Goal: Information Seeking & Learning: Learn about a topic

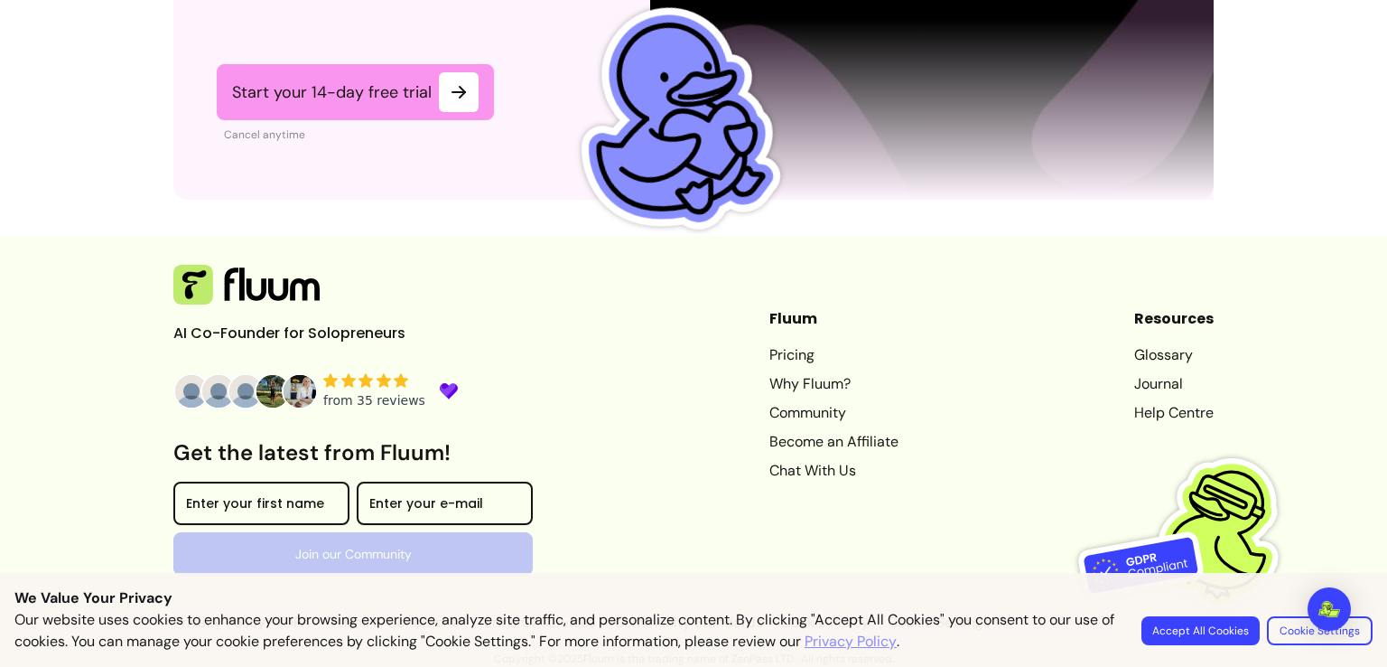
scroll to position [4652, 0]
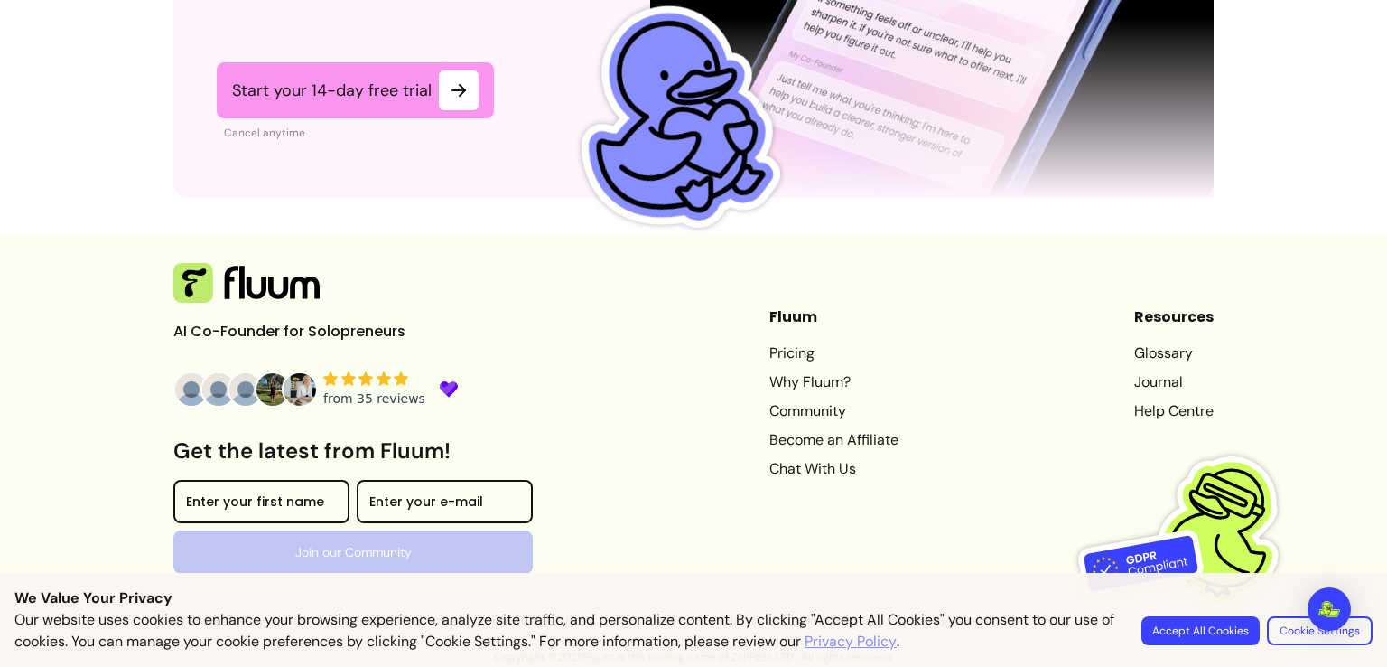
click at [801, 438] on link "Become an Affiliate" at bounding box center [834, 440] width 129 height 22
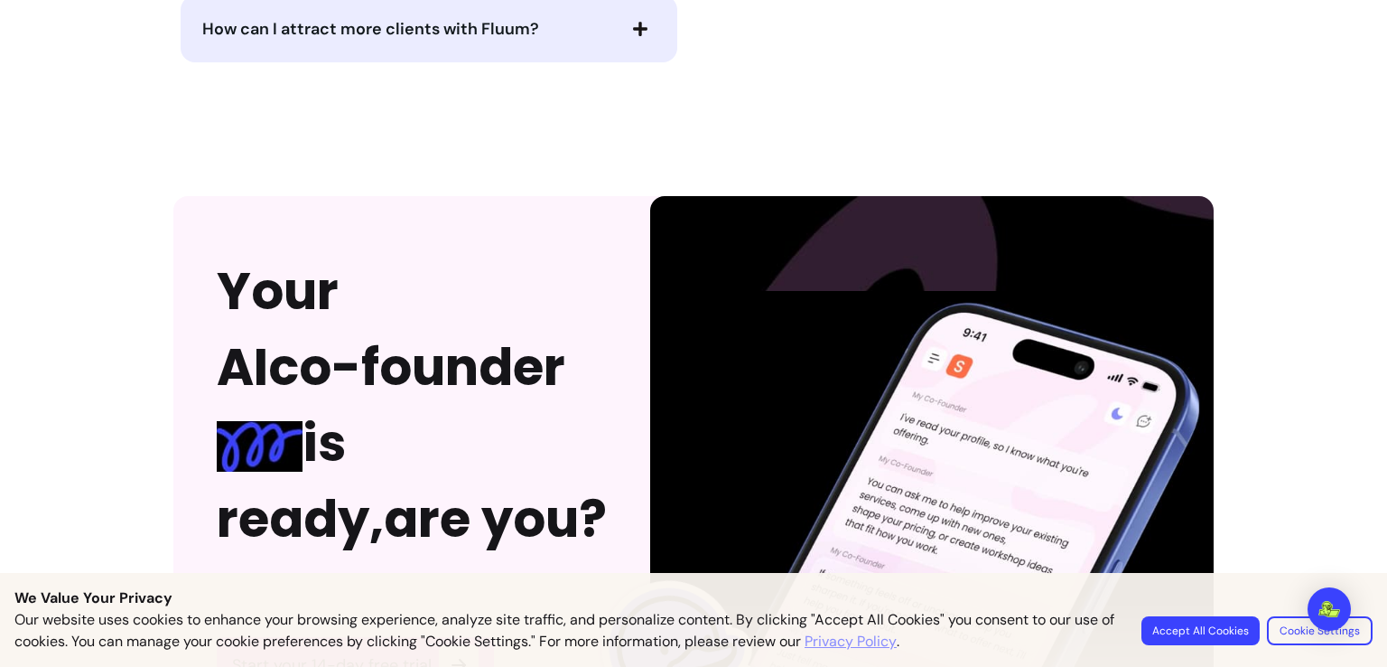
scroll to position [3839, 0]
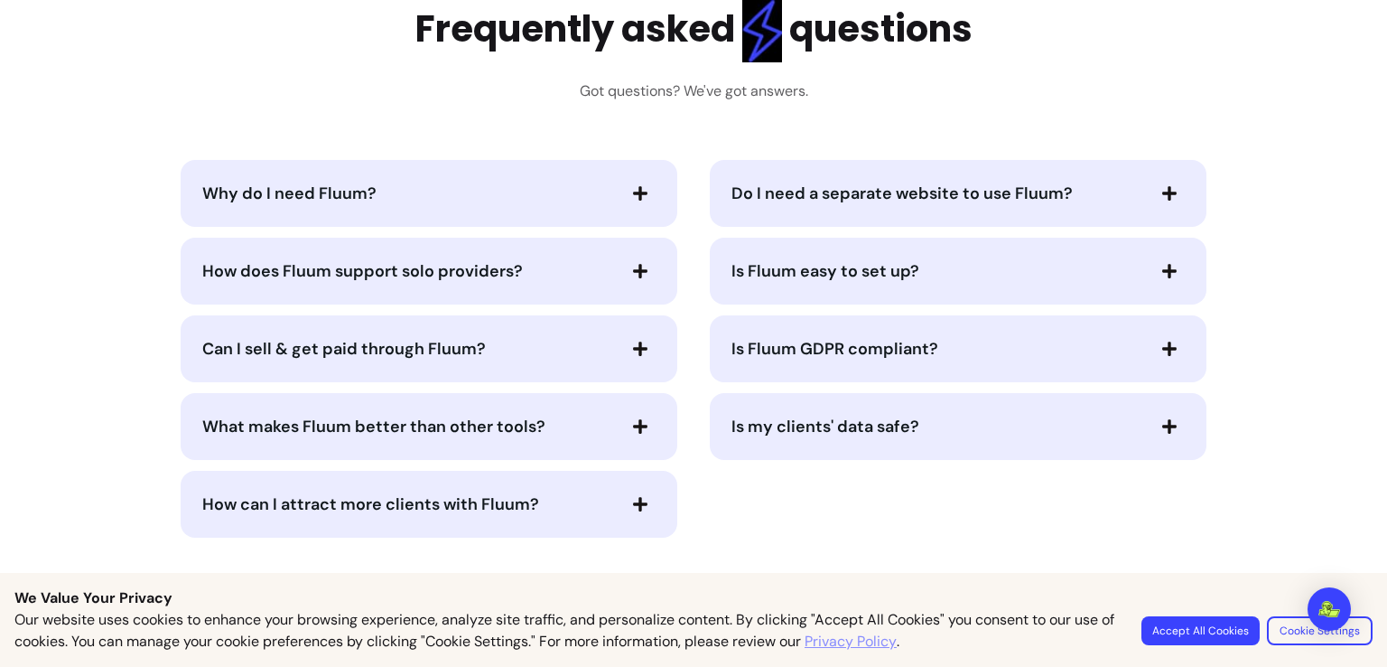
scroll to position [3613, 0]
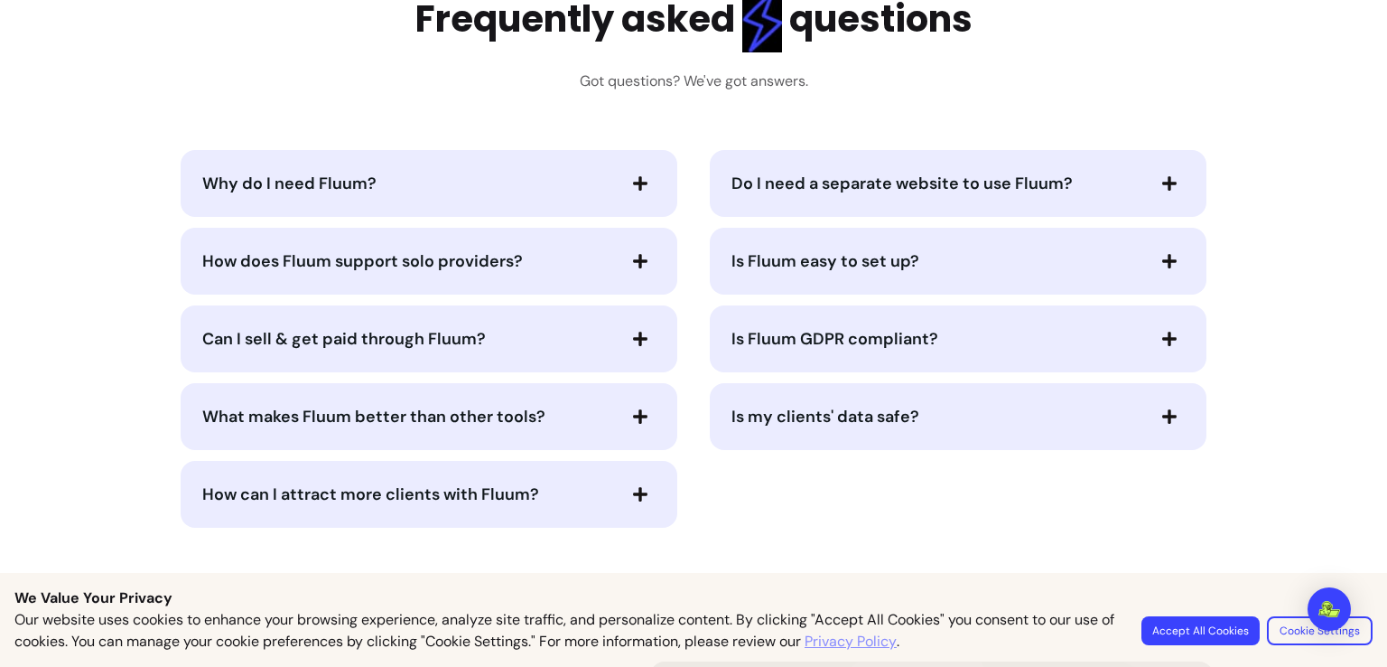
click at [605, 205] on div "Why do I need Fluum?" at bounding box center [429, 183] width 497 height 67
click at [634, 197] on span "button" at bounding box center [640, 183] width 31 height 31
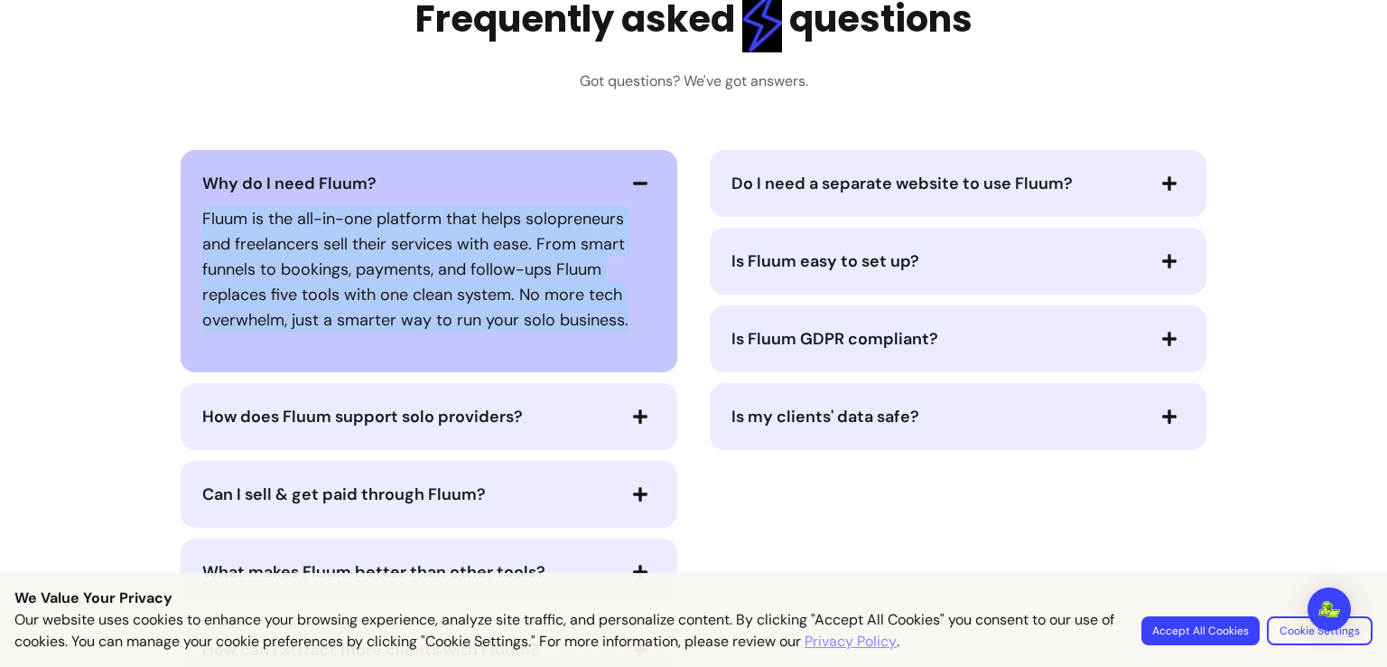
drag, startPoint x: 199, startPoint y: 213, endPoint x: 670, endPoint y: 318, distance: 483.0
click at [670, 318] on div "Why do I need Fluum? Fluum is the all-in-one platform that helps solopreneurs a…" at bounding box center [428, 416] width 511 height 533
copy p "Fluum is the all-in-one platform that helps solopreneurs and freelancers sell t…"
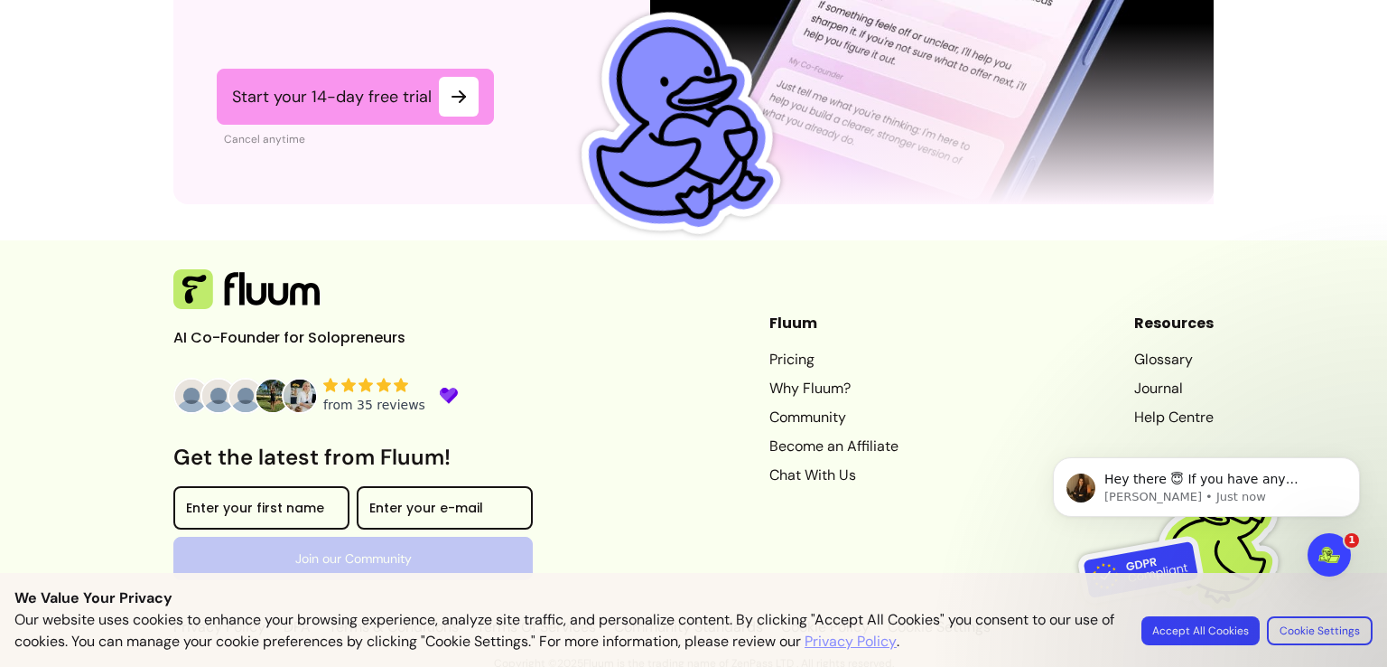
scroll to position [4808, 0]
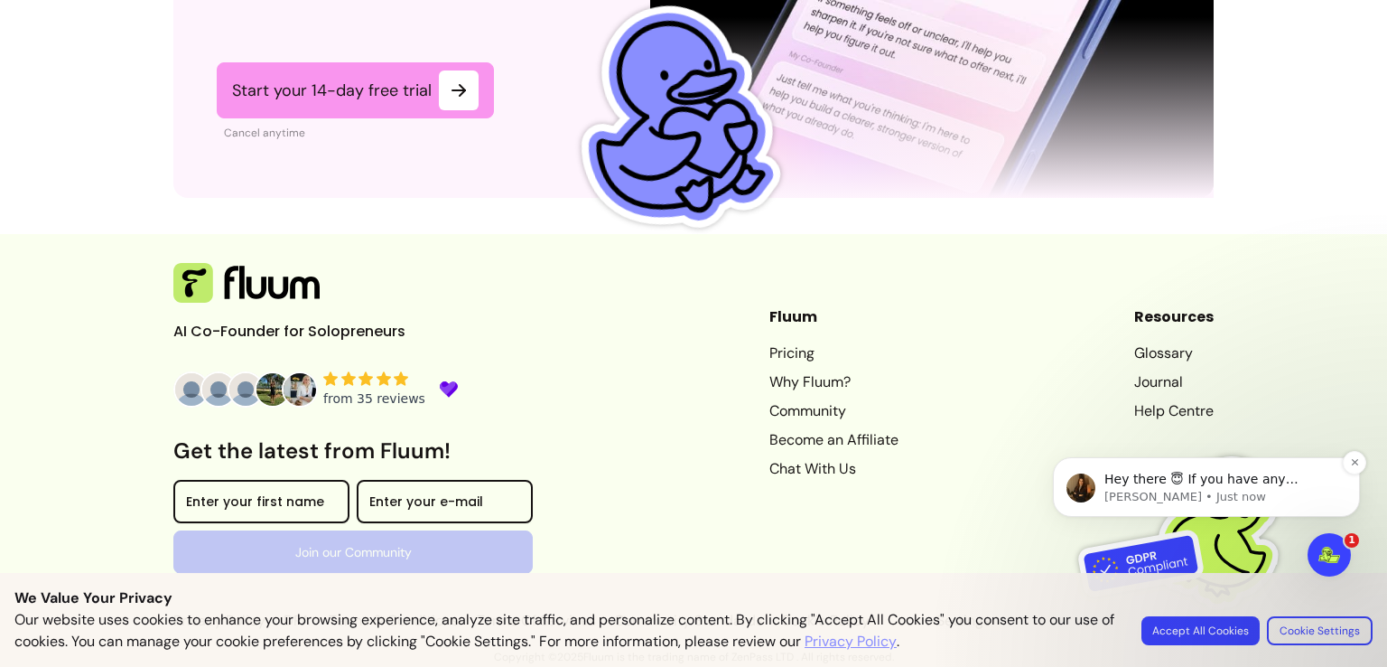
click at [1221, 484] on span "Hey there 😇 If you have any question about what you can do with Fluum, I'm here…" at bounding box center [1207, 496] width 204 height 51
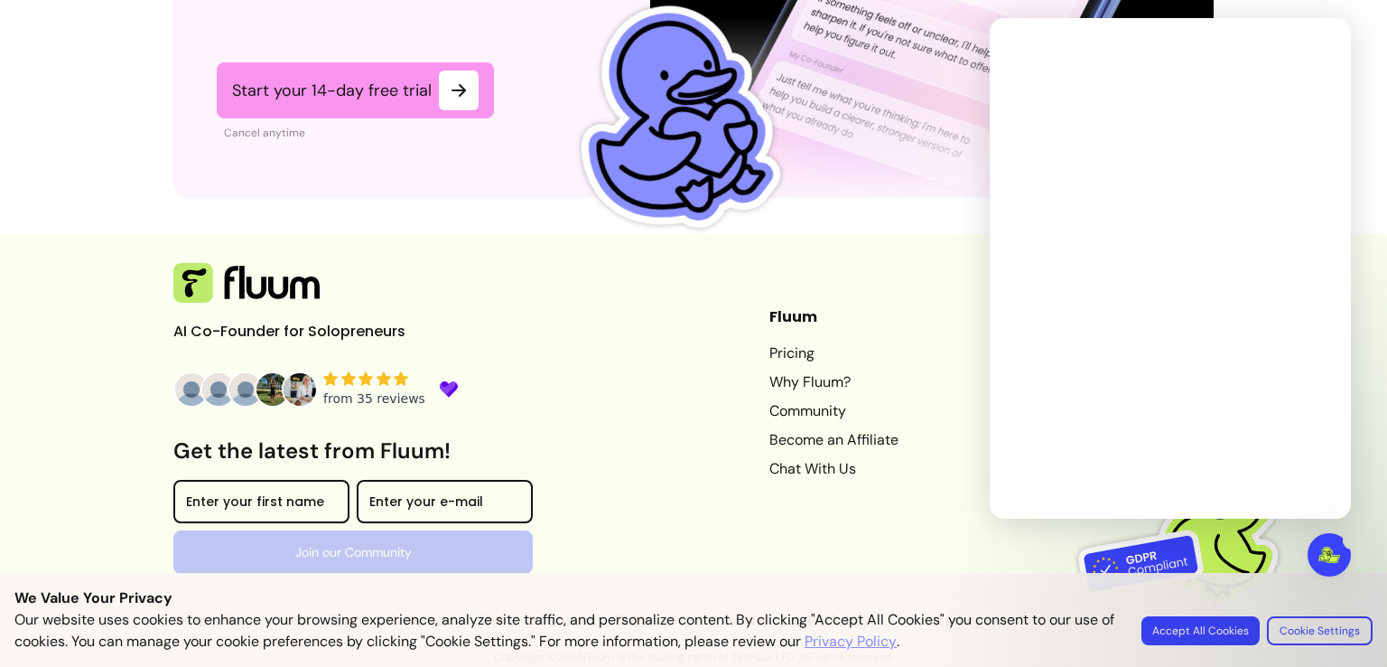
scroll to position [0, 0]
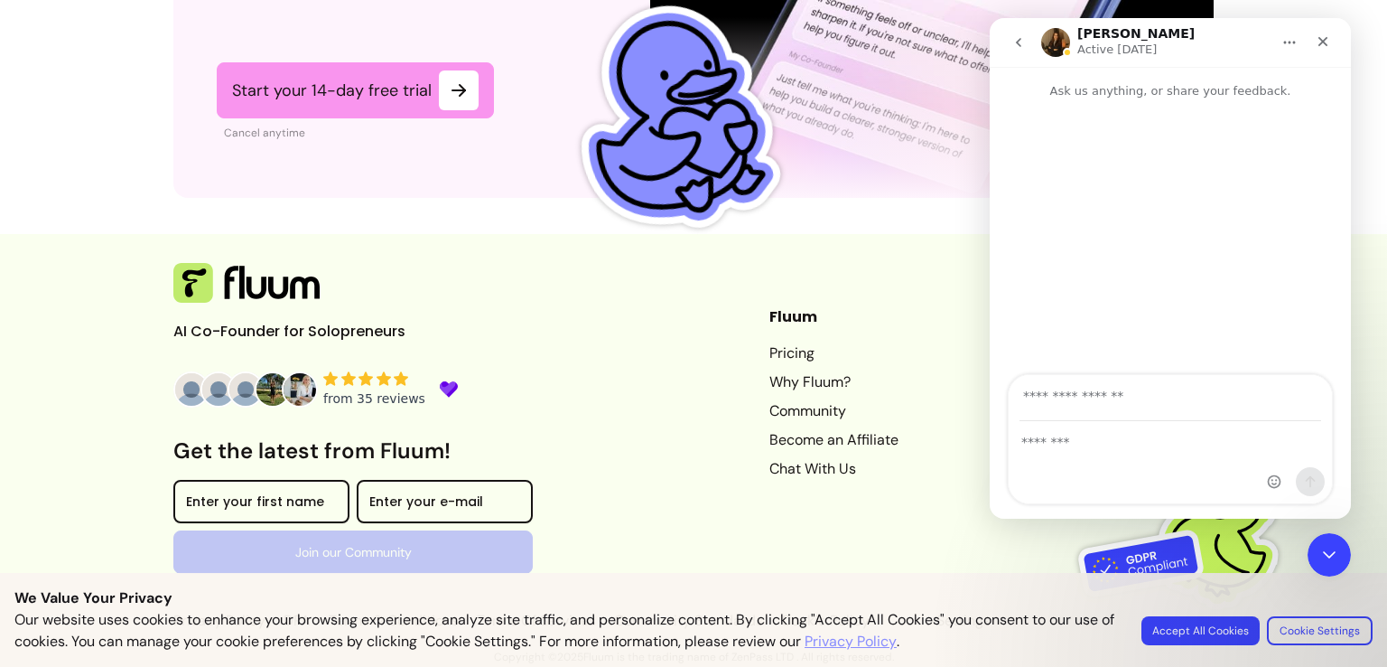
click at [1121, 308] on div "Hey there 😇 If you have any question about what you can do with Fluum, I'm here…" at bounding box center [1170, 238] width 361 height 276
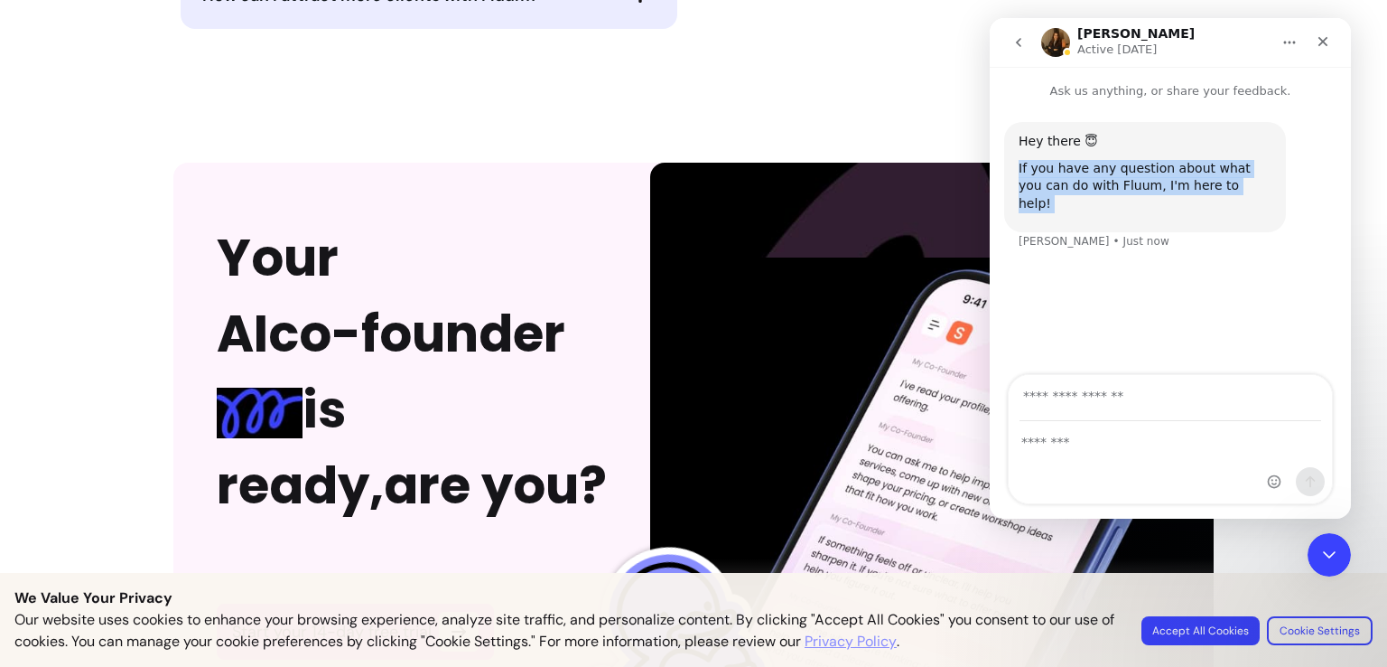
scroll to position [4266, 0]
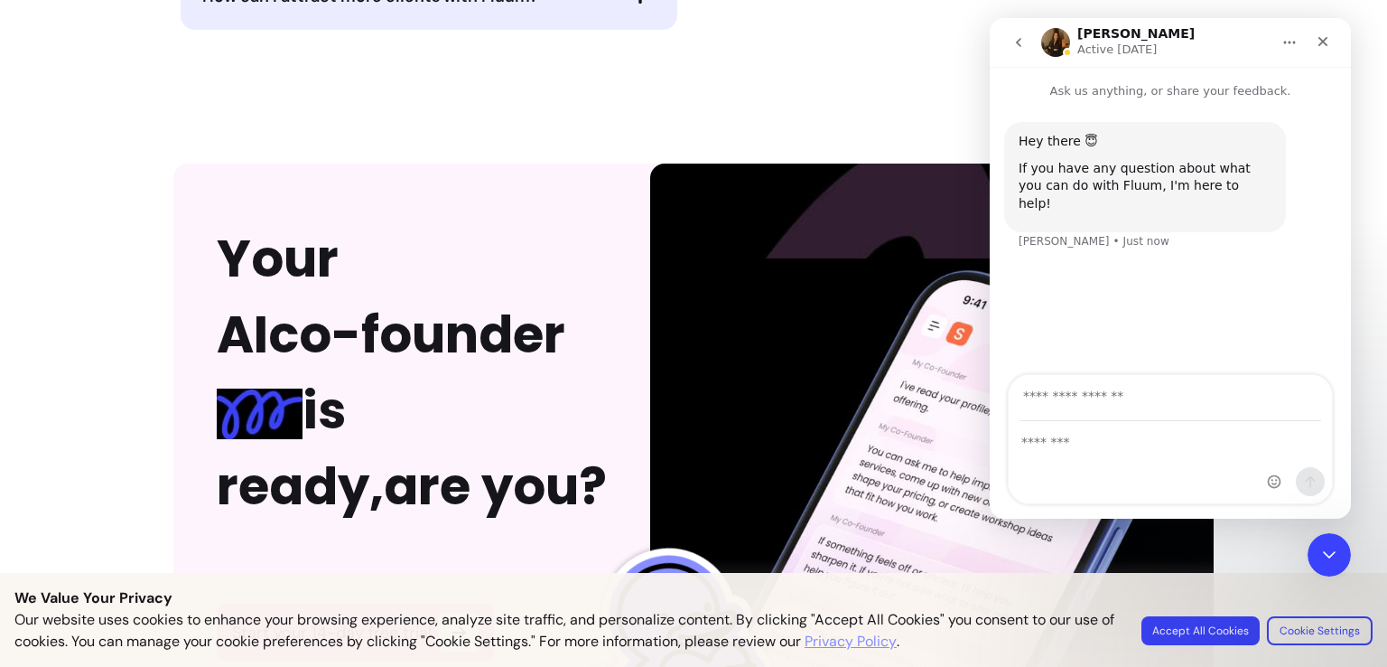
click at [1102, 456] on div "Intercom messenger" at bounding box center [1170, 462] width 323 height 81
click at [1065, 404] on input "Your email" at bounding box center [1171, 398] width 302 height 46
click at [1062, 430] on textarea "Message…" at bounding box center [1170, 437] width 323 height 31
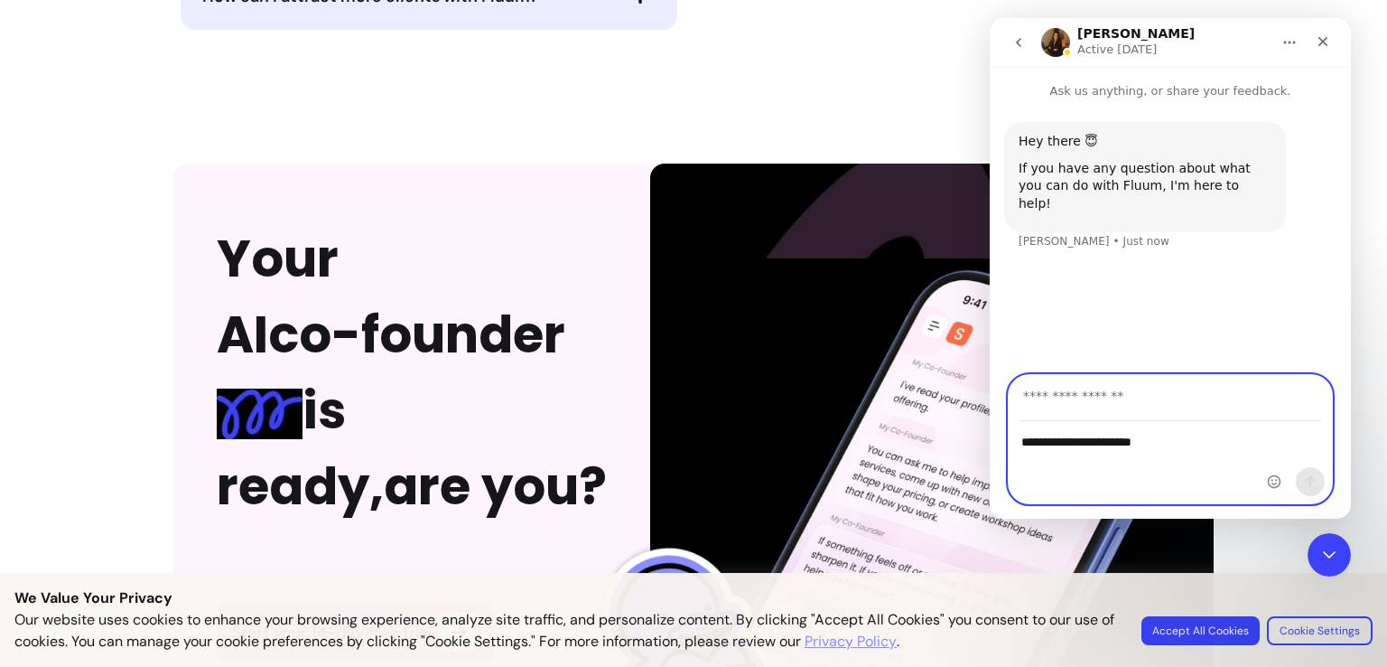
type textarea "**********"
